Goal: Understand process/instructions: Learn how to perform a task or action

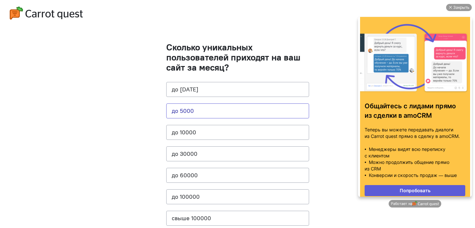
click at [203, 116] on button "до 5000" at bounding box center [237, 110] width 143 height 15
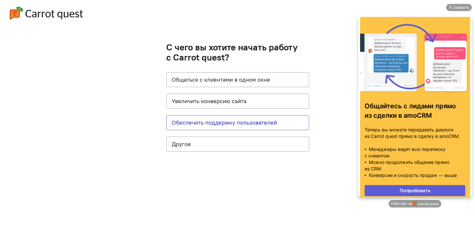
click at [228, 118] on button "Обеспечить поддержку пользователей" at bounding box center [237, 122] width 143 height 15
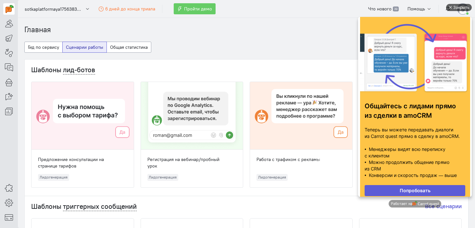
click at [462, 5] on div "Закрыть" at bounding box center [462, 7] width 16 height 7
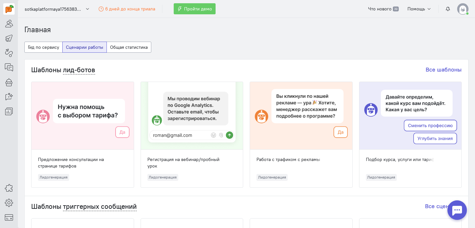
click at [467, 10] on img at bounding box center [463, 8] width 11 height 11
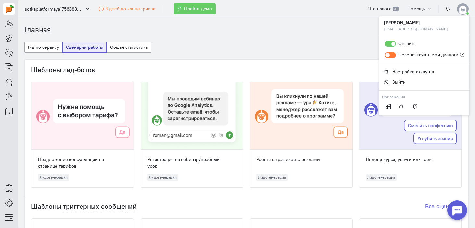
click at [353, 46] on cq-dashboard-select-dashboard-type-feature "Гид по сервису Сценарии работы Общая статистика" at bounding box center [246, 51] width 445 height 18
